Goal: Information Seeking & Learning: Learn about a topic

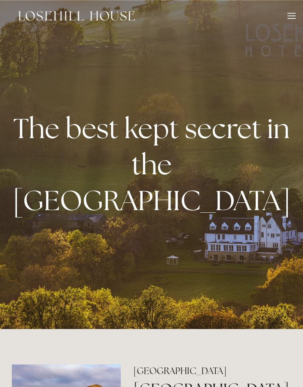
click at [298, 16] on header "Rooms Rooms Your Stay Book a stay Offers Spa" at bounding box center [151, 16] width 303 height 32
click at [294, 19] on div at bounding box center [291, 17] width 8 height 8
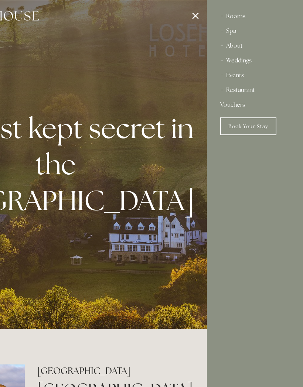
click at [238, 91] on div "Restaurant" at bounding box center [254, 90] width 69 height 15
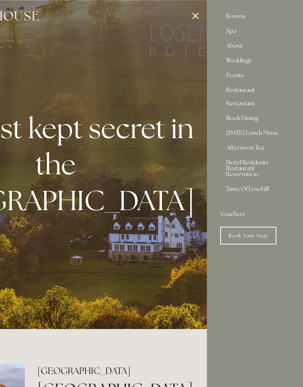
click at [239, 106] on link "Restaurant" at bounding box center [255, 104] width 58 height 9
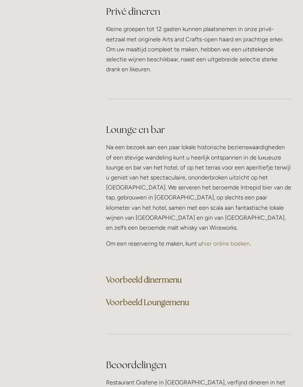
scroll to position [1957, 0]
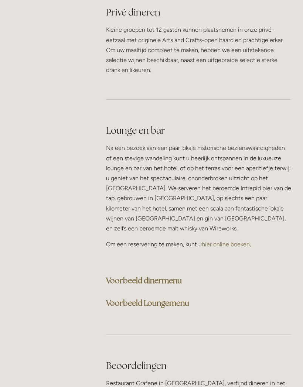
click at [144, 281] on font "Voorbeeld dinermenu" at bounding box center [144, 280] width 76 height 10
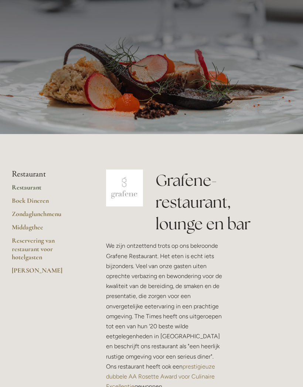
scroll to position [0, 0]
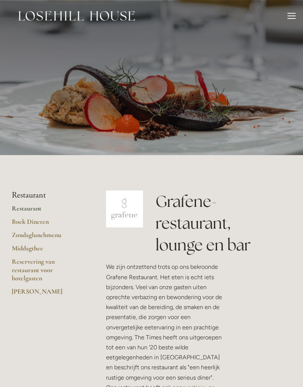
click at [290, 18] on div at bounding box center [291, 18] width 8 height 1
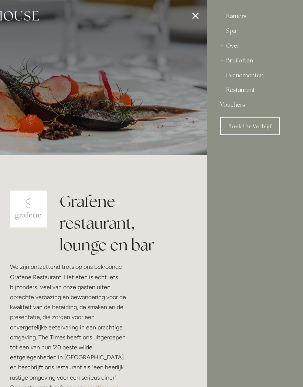
click at [234, 16] on font "Kamers" at bounding box center [236, 16] width 20 height 8
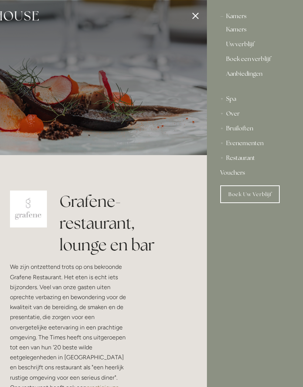
click at [236, 31] on font "Kamers" at bounding box center [236, 29] width 20 height 8
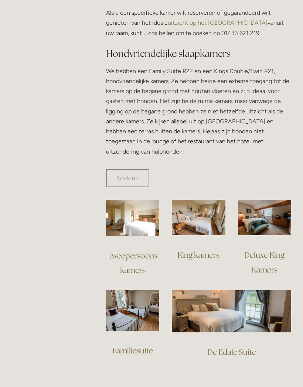
scroll to position [454, 0]
click at [267, 210] on img at bounding box center [264, 216] width 53 height 35
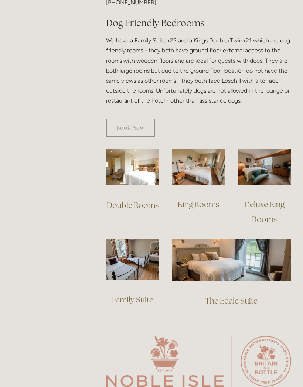
scroll to position [483, 0]
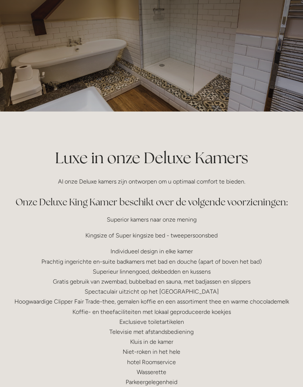
scroll to position [43, 0]
